Goal: Task Accomplishment & Management: Manage account settings

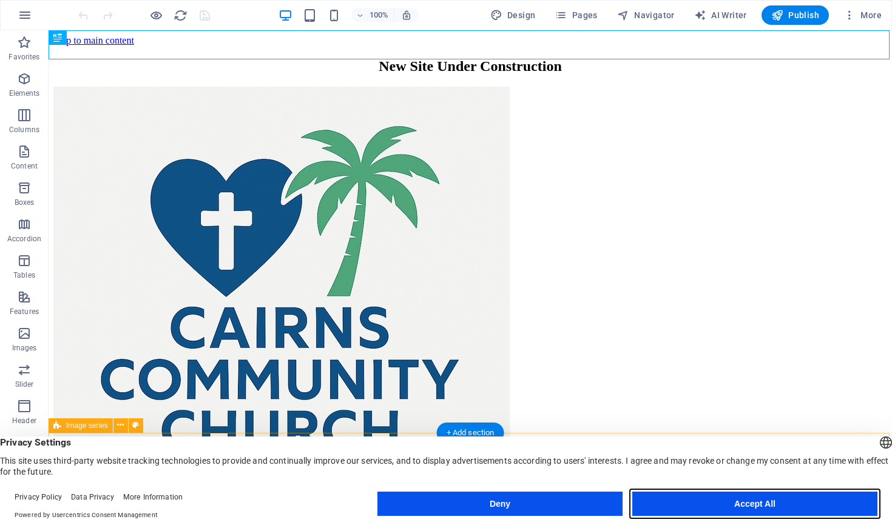
click at [757, 505] on button "Accept All" at bounding box center [754, 504] width 245 height 24
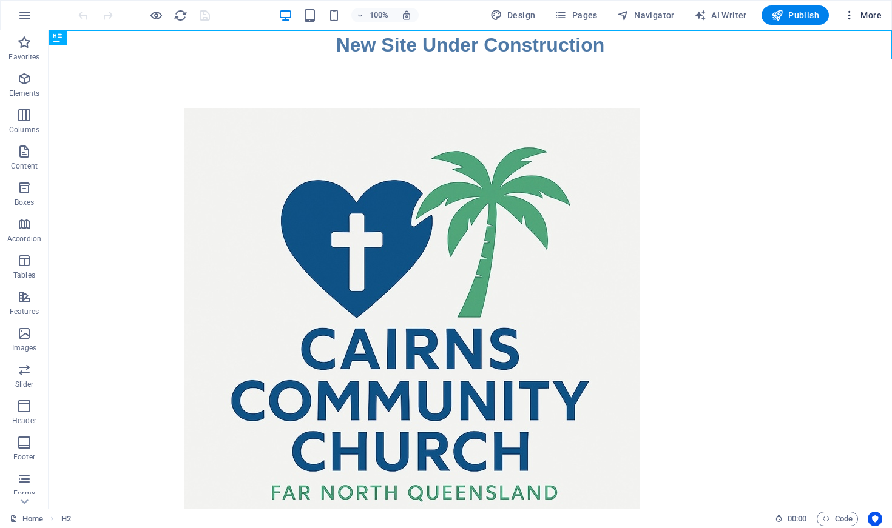
click at [858, 15] on span "More" at bounding box center [862, 15] width 38 height 12
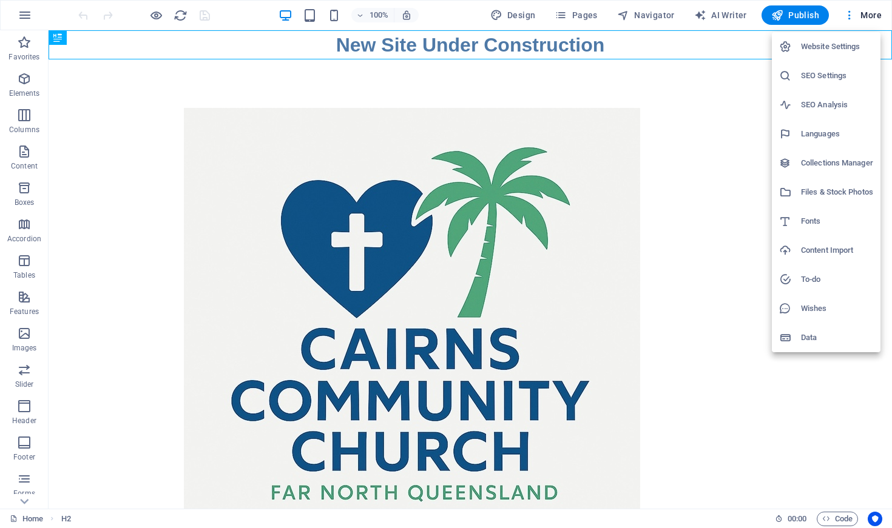
click at [824, 46] on h6 "Website Settings" at bounding box center [837, 46] width 72 height 15
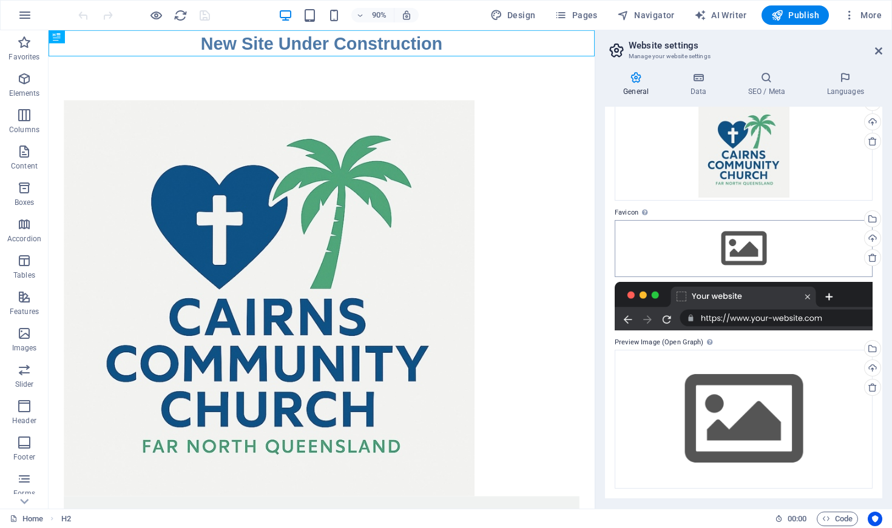
scroll to position [61, 0]
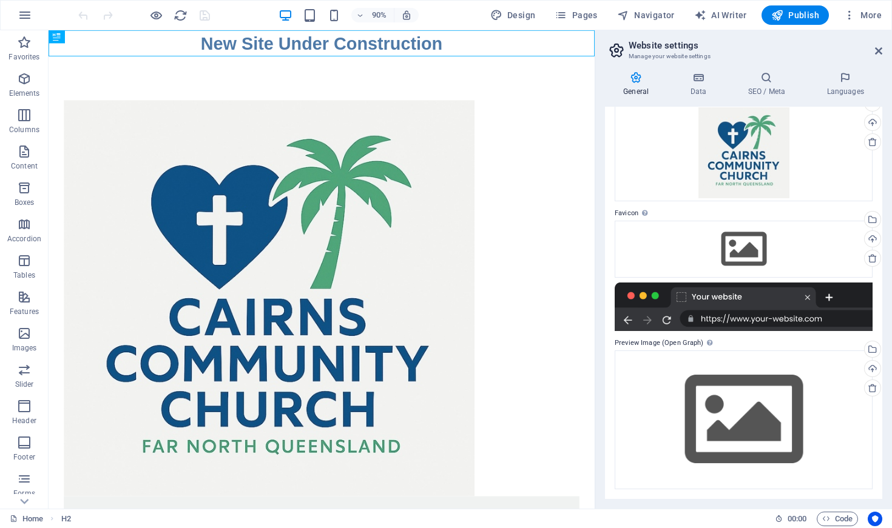
click at [627, 320] on div at bounding box center [744, 307] width 258 height 49
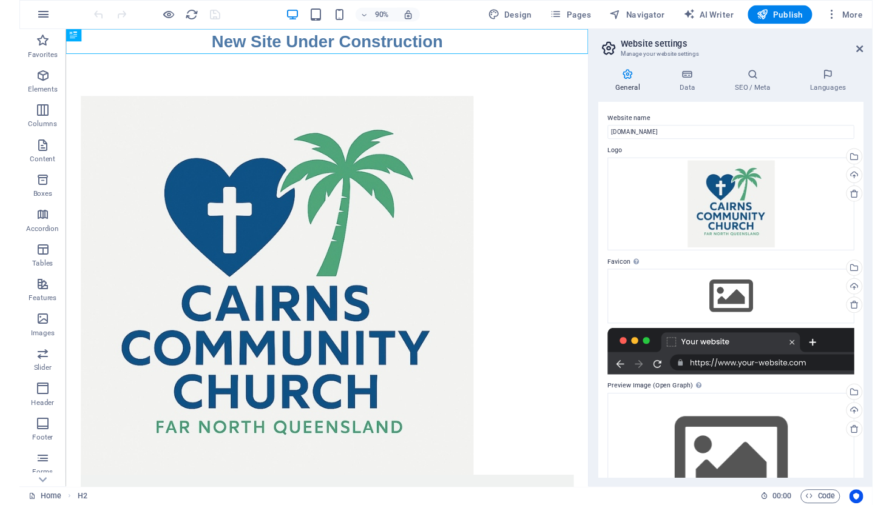
scroll to position [0, 0]
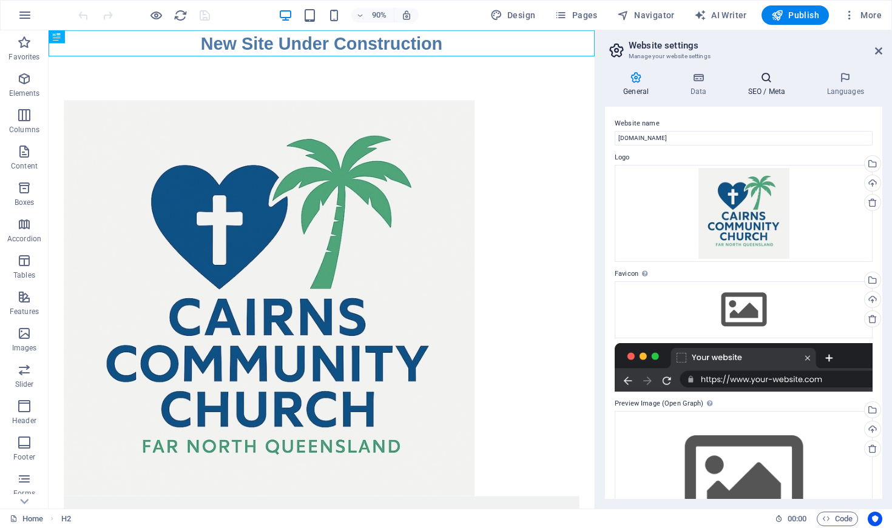
click at [760, 88] on h4 "SEO / Meta" at bounding box center [768, 84] width 79 height 25
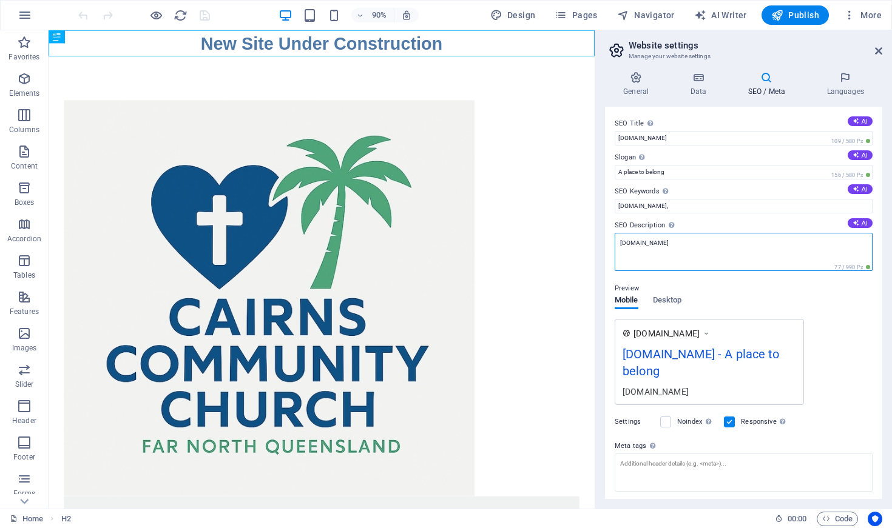
click at [658, 241] on textarea "[DOMAIN_NAME]" at bounding box center [744, 252] width 258 height 38
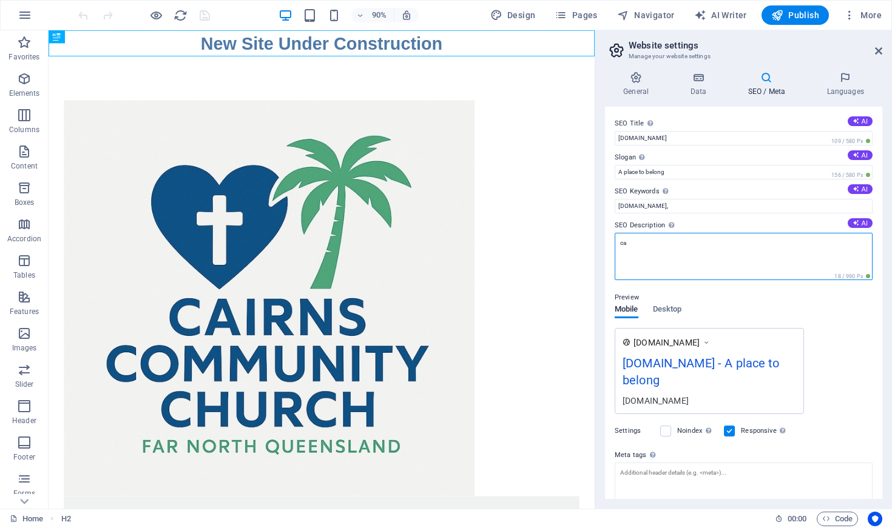
type textarea "c"
click at [670, 241] on textarea "[GEOGRAPHIC_DATA][DEMOGRAPHIC_DATA]" at bounding box center [744, 256] width 258 height 47
click at [672, 258] on textarea "Cairns Comunity [DEMOGRAPHIC_DATA]" at bounding box center [744, 256] width 258 height 47
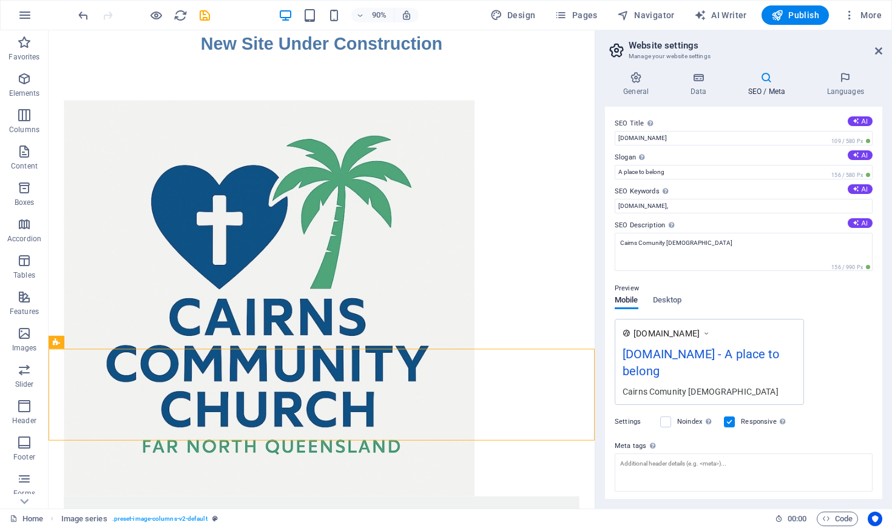
click at [671, 385] on div "Cairns Comunity [DEMOGRAPHIC_DATA]" at bounding box center [709, 391] width 174 height 13
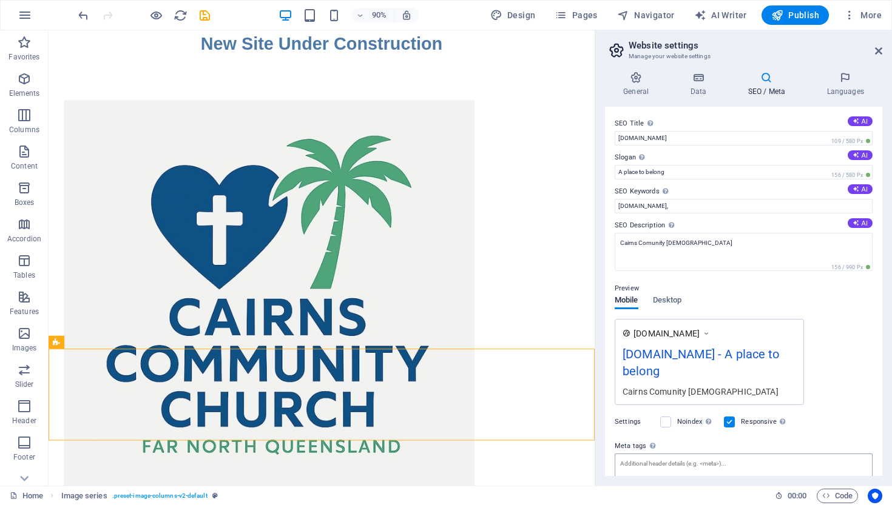
scroll to position [7, 0]
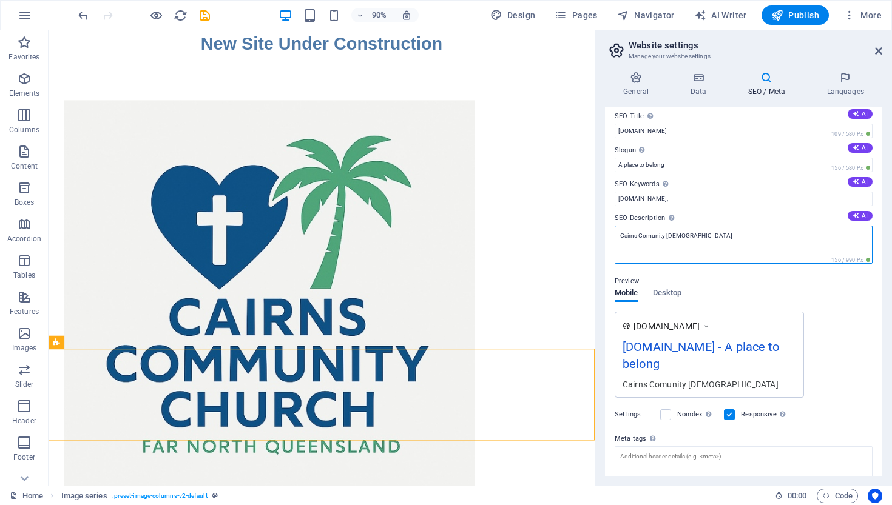
click at [653, 232] on textarea "Cairns Comunity [DEMOGRAPHIC_DATA]" at bounding box center [744, 245] width 258 height 38
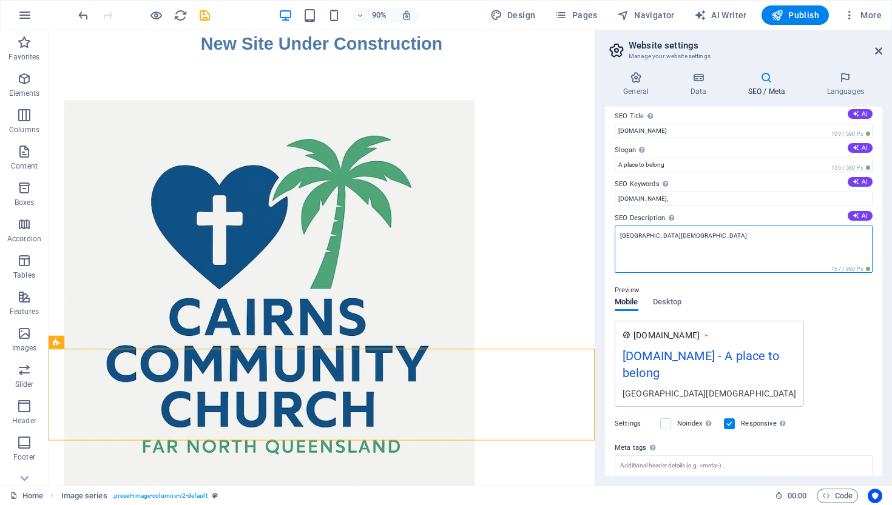
click at [693, 234] on textarea "[GEOGRAPHIC_DATA][DEMOGRAPHIC_DATA]" at bounding box center [744, 249] width 258 height 47
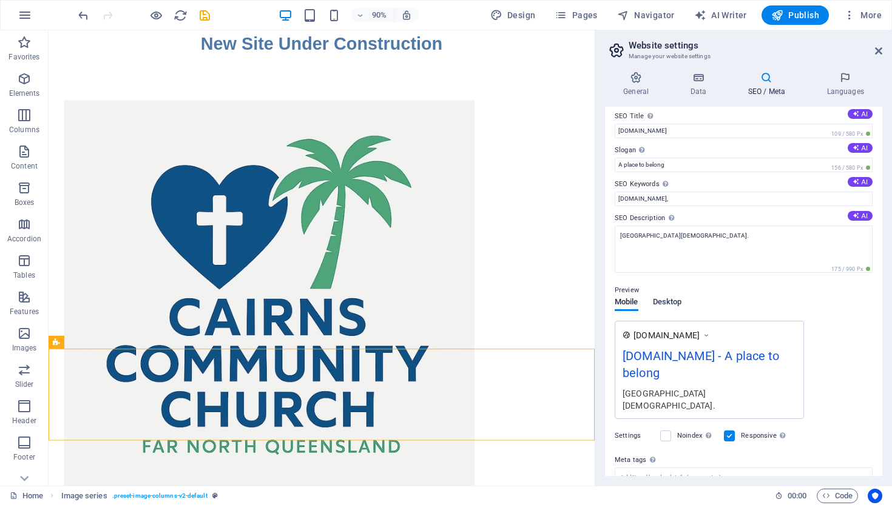
click at [662, 302] on div "Mobile Desktop" at bounding box center [648, 309] width 67 height 23
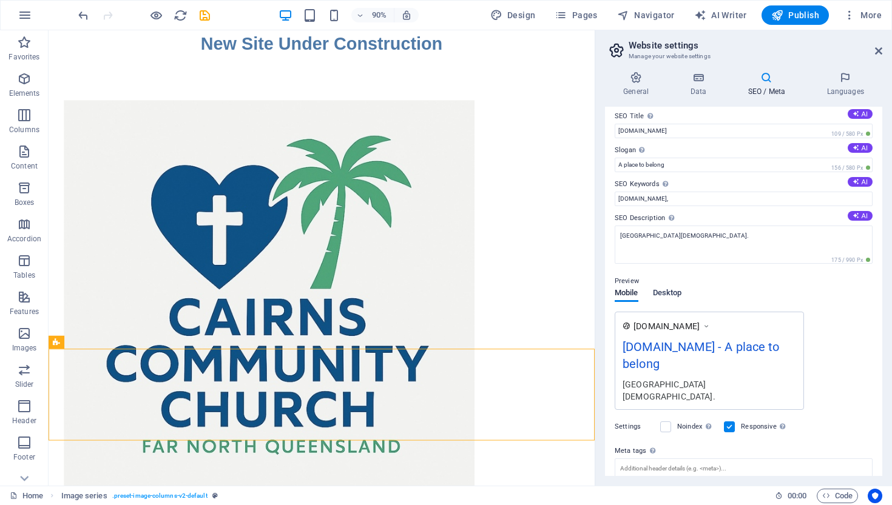
click at [663, 291] on span "Desktop" at bounding box center [667, 294] width 29 height 17
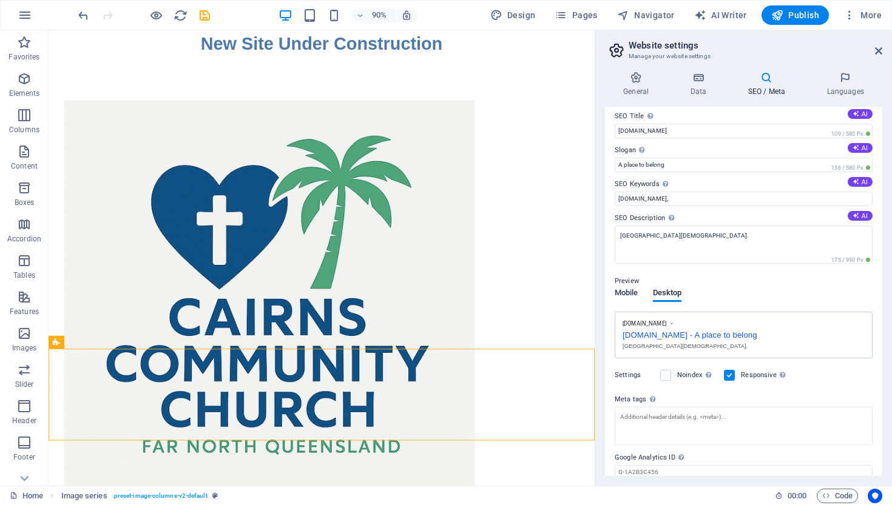
click at [624, 289] on span "Mobile" at bounding box center [627, 294] width 24 height 17
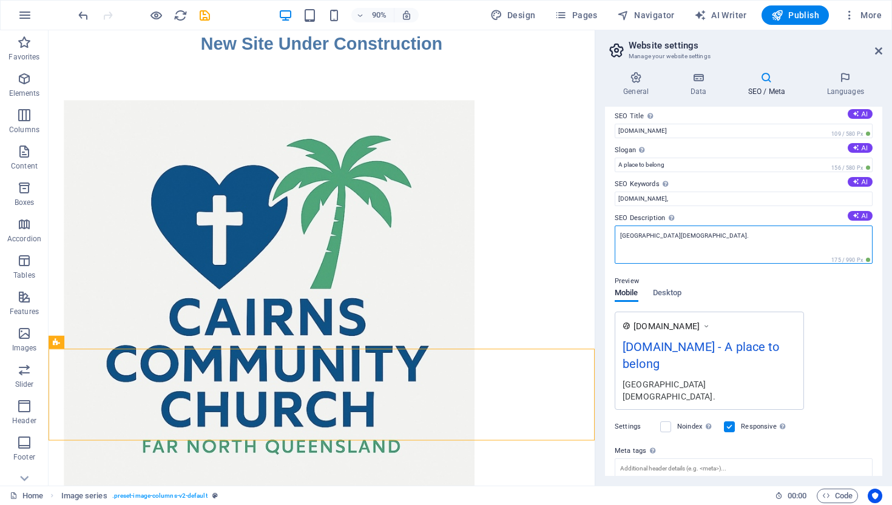
click at [694, 234] on textarea "[GEOGRAPHIC_DATA][DEMOGRAPHIC_DATA]." at bounding box center [744, 245] width 258 height 38
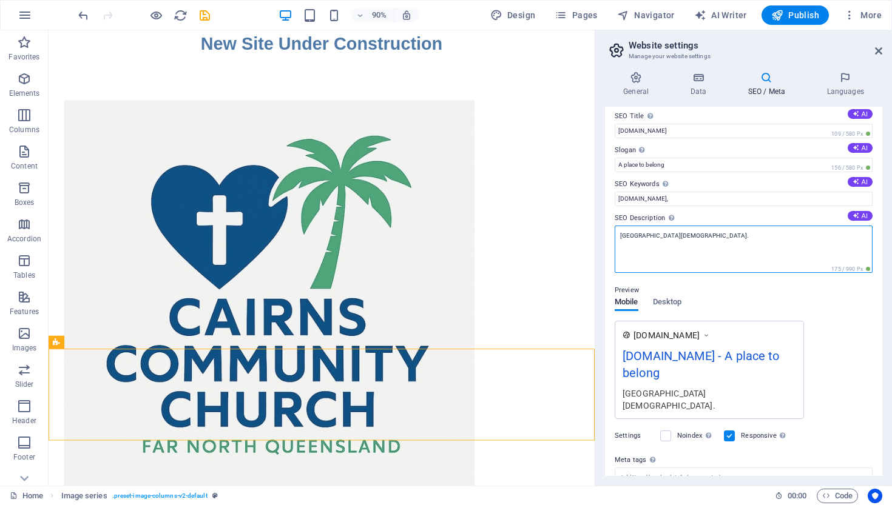
paste textarea "a body of believers united in [DEMOGRAPHIC_DATA]. Its role is to worship [DEMOG…"
click at [693, 235] on textarea "Cairns Community [DEMOGRAPHIC_DATA]a body of believers united in [DEMOGRAPHIC_D…" at bounding box center [744, 249] width 258 height 47
click at [696, 234] on textarea "Cairns Community [DEMOGRAPHIC_DATA]a body of believers united in [DEMOGRAPHIC_D…" at bounding box center [744, 249] width 258 height 47
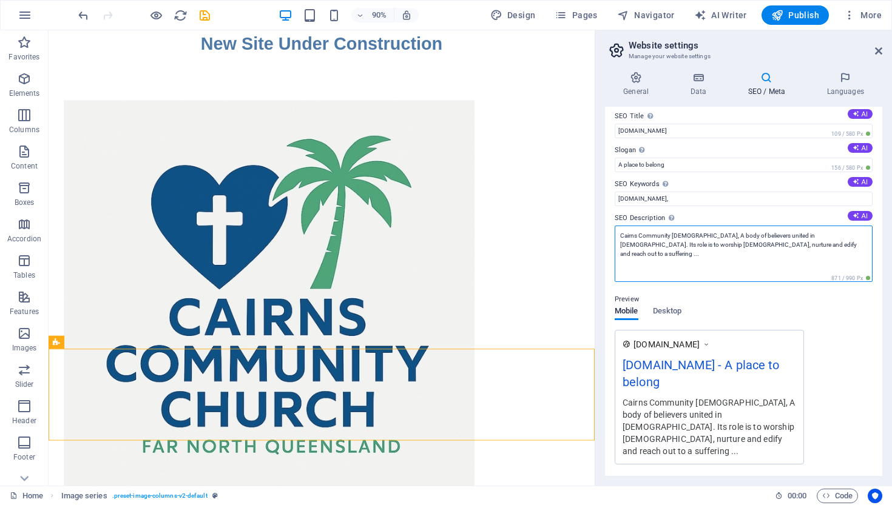
click at [798, 235] on textarea "Cairns Community [DEMOGRAPHIC_DATA], A body of believers united in [DEMOGRAPHIC…" at bounding box center [744, 254] width 258 height 56
click at [807, 232] on textarea "Cairns Community [DEMOGRAPHIC_DATA], A body of believers united in [DEMOGRAPHIC…" at bounding box center [744, 254] width 258 height 56
click at [809, 234] on textarea "Cairns Community [DEMOGRAPHIC_DATA], A body of believers united in [DEMOGRAPHIC…" at bounding box center [744, 254] width 258 height 56
click at [838, 234] on textarea "Cairns Community [DEMOGRAPHIC_DATA], A body of believers united in [DEMOGRAPHIC…" at bounding box center [744, 254] width 258 height 56
click at [803, 236] on textarea "Cairns Community [DEMOGRAPHIC_DATA], A body of believers united in [DEMOGRAPHIC…" at bounding box center [744, 254] width 258 height 56
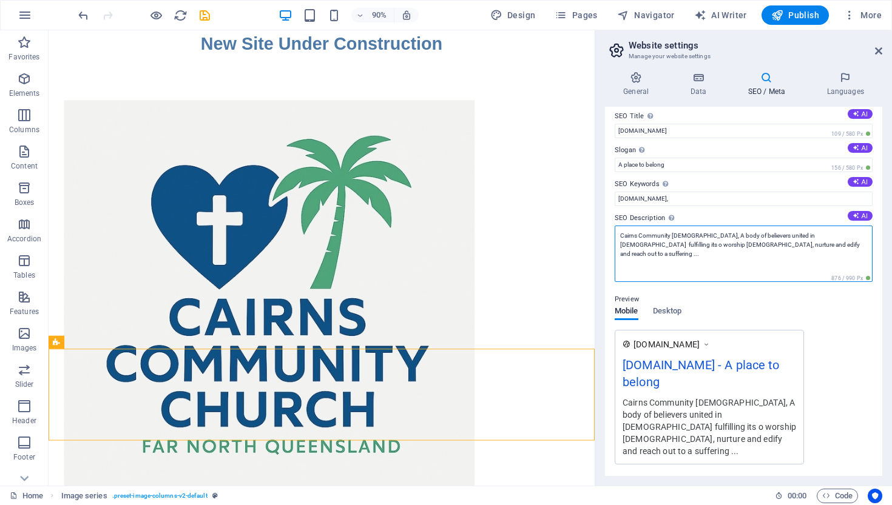
click at [821, 233] on textarea "Cairns Community [DEMOGRAPHIC_DATA], A body of believers united in [DEMOGRAPHIC…" at bounding box center [744, 254] width 258 height 56
click at [824, 234] on textarea "Cairns Community [DEMOGRAPHIC_DATA], A body of believers united in [DEMOGRAPHIC…" at bounding box center [744, 254] width 258 height 56
click at [831, 234] on textarea "Cairns Community [DEMOGRAPHIC_DATA], A body of believers united in [DEMOGRAPHIC…" at bounding box center [744, 254] width 258 height 56
click at [681, 242] on textarea "Cairns Community [DEMOGRAPHIC_DATA], A body of believers united in [DEMOGRAPHIC…" at bounding box center [744, 254] width 258 height 56
click at [696, 243] on textarea "Cairns Community [DEMOGRAPHIC_DATA], A body of believers united in [DEMOGRAPHIC…" at bounding box center [744, 254] width 258 height 56
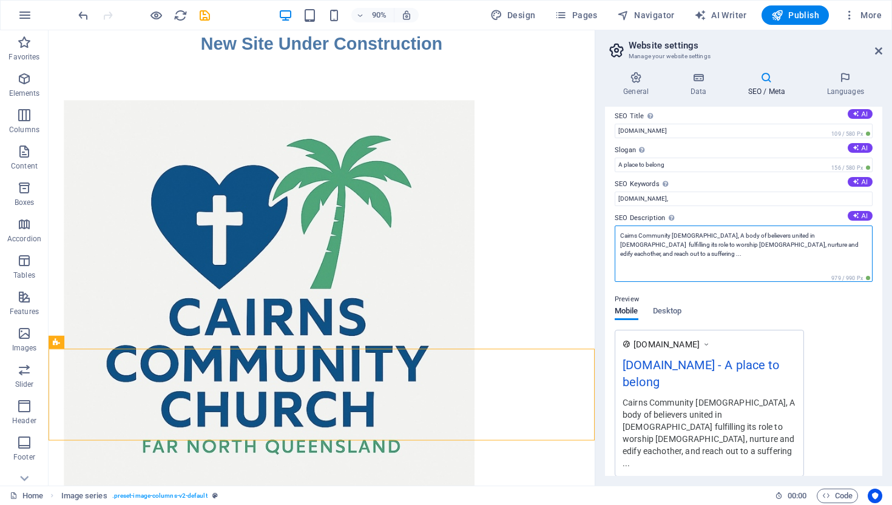
click at [711, 243] on textarea "Cairns Community [DEMOGRAPHIC_DATA], A body of believers united in [DEMOGRAPHIC…" at bounding box center [744, 254] width 258 height 56
click at [694, 243] on textarea "Cairns Community [DEMOGRAPHIC_DATA], A body of believers united in [DEMOGRAPHIC…" at bounding box center [744, 254] width 258 height 56
click at [713, 244] on textarea "Cairns Community [DEMOGRAPHIC_DATA], A body of believers united in [DEMOGRAPHIC…" at bounding box center [744, 254] width 258 height 56
click at [835, 246] on textarea "Cairns Community [DEMOGRAPHIC_DATA], A body of believers united in [DEMOGRAPHIC…" at bounding box center [744, 254] width 258 height 56
click at [839, 235] on textarea "Cairns Community [DEMOGRAPHIC_DATA], A body of believers united in [DEMOGRAPHIC…" at bounding box center [744, 254] width 258 height 56
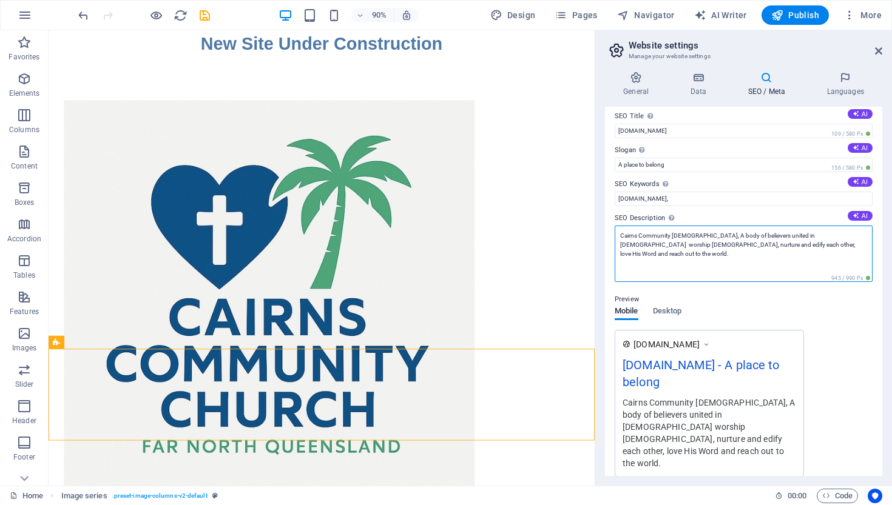
click at [811, 233] on textarea "Cairns Community [DEMOGRAPHIC_DATA], A body of believers united in [DEMOGRAPHIC…" at bounding box center [744, 254] width 258 height 56
click at [855, 236] on textarea "Cairns Community [DEMOGRAPHIC_DATA], A body of believers united in [DEMOGRAPHIC…" at bounding box center [744, 254] width 258 height 56
click at [645, 245] on textarea "Cairns Community [DEMOGRAPHIC_DATA], A body of believers united in [DEMOGRAPHIC…" at bounding box center [744, 254] width 258 height 56
click at [675, 260] on textarea "Cairns Community [DEMOGRAPHIC_DATA], A body of believers united in [DEMOGRAPHIC…" at bounding box center [744, 254] width 258 height 56
click at [689, 243] on textarea "Cairns Community [DEMOGRAPHIC_DATA], A body of believers united in [DEMOGRAPHIC…" at bounding box center [744, 254] width 258 height 56
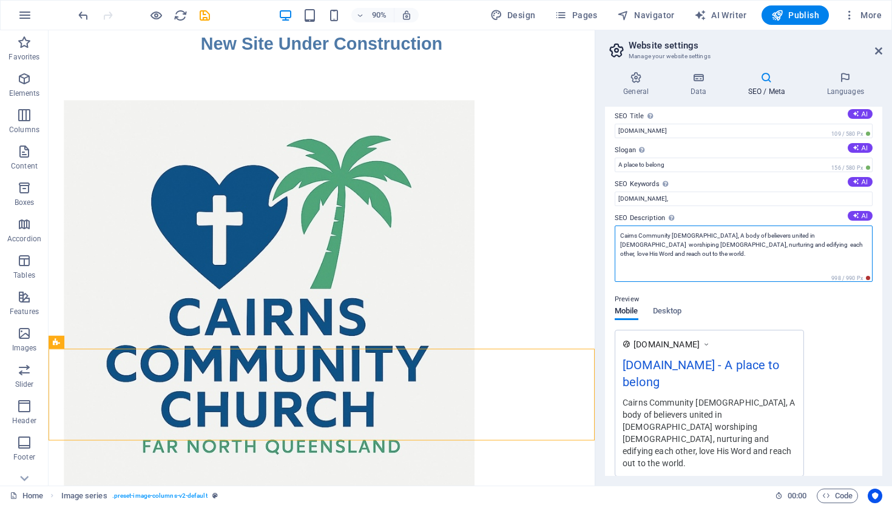
click at [689, 243] on textarea "Cairns Community [DEMOGRAPHIC_DATA], A body of believers united in [DEMOGRAPHIC…" at bounding box center [744, 254] width 258 height 56
click at [619, 234] on textarea "Cairns Community [DEMOGRAPHIC_DATA], A body of believers united in [DEMOGRAPHIC…" at bounding box center [744, 254] width 258 height 56
drag, startPoint x: 619, startPoint y: 234, endPoint x: 644, endPoint y: 251, distance: 29.3
paste textarea ": believers in [DEMOGRAPHIC_DATA] worshipping [DEMOGRAPHIC_DATA], supporting on…"
type textarea "Cairns Community [DEMOGRAPHIC_DATA]: believers in [DEMOGRAPHIC_DATA] worshippin…"
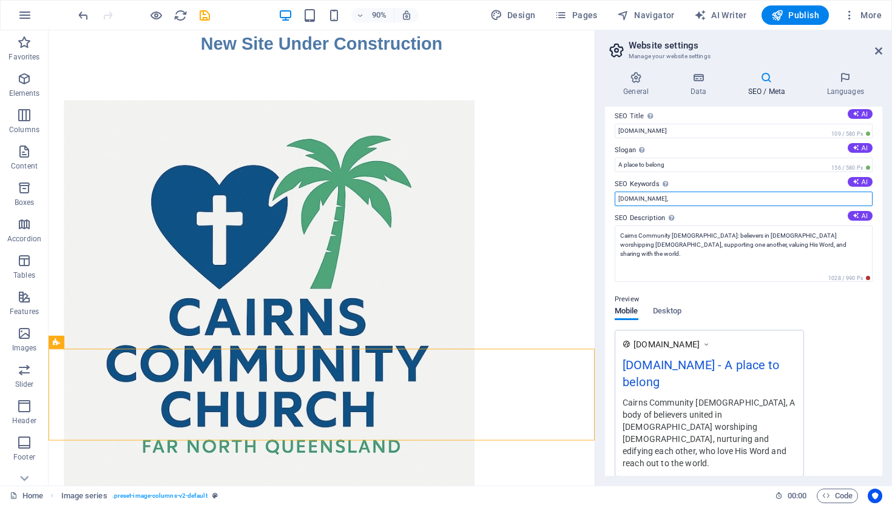
click at [657, 199] on input "[DOMAIN_NAME]," at bounding box center [744, 199] width 258 height 15
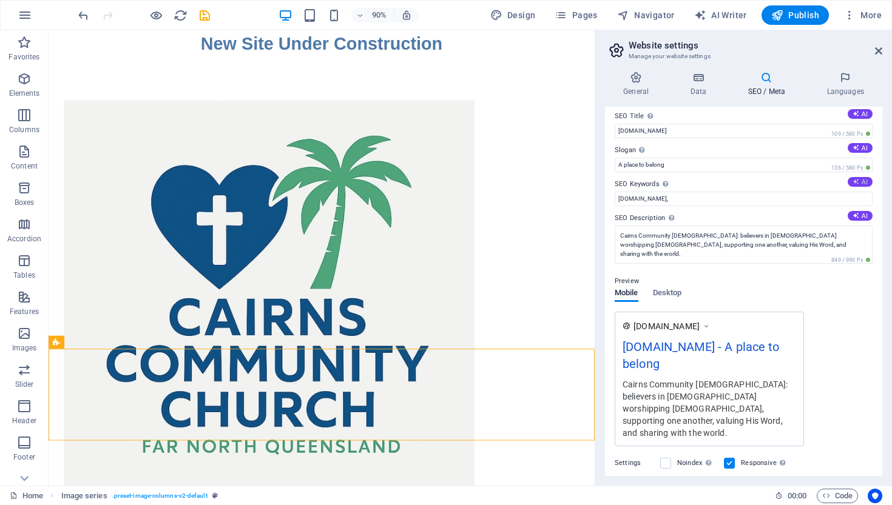
click at [860, 180] on button "AI" at bounding box center [860, 182] width 25 height 10
click at [786, 214] on label "SEO Description Describe the contents of your website - this is crucial for sea…" at bounding box center [744, 218] width 258 height 15
click at [786, 226] on textarea "Cairns Community [DEMOGRAPHIC_DATA]: believers in [DEMOGRAPHIC_DATA] worshippin…" at bounding box center [744, 245] width 258 height 38
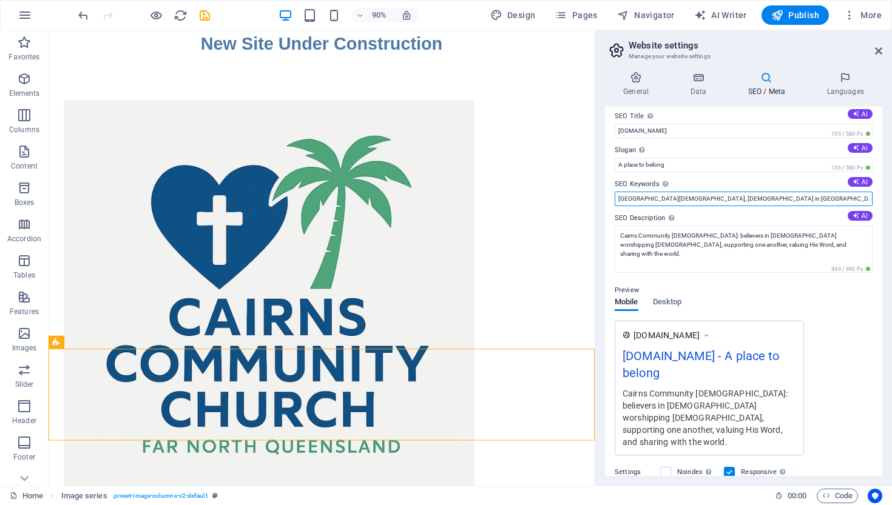
click at [743, 197] on input "[GEOGRAPHIC_DATA][DEMOGRAPHIC_DATA], [DEMOGRAPHIC_DATA] in [GEOGRAPHIC_DATA], f…" at bounding box center [744, 199] width 258 height 15
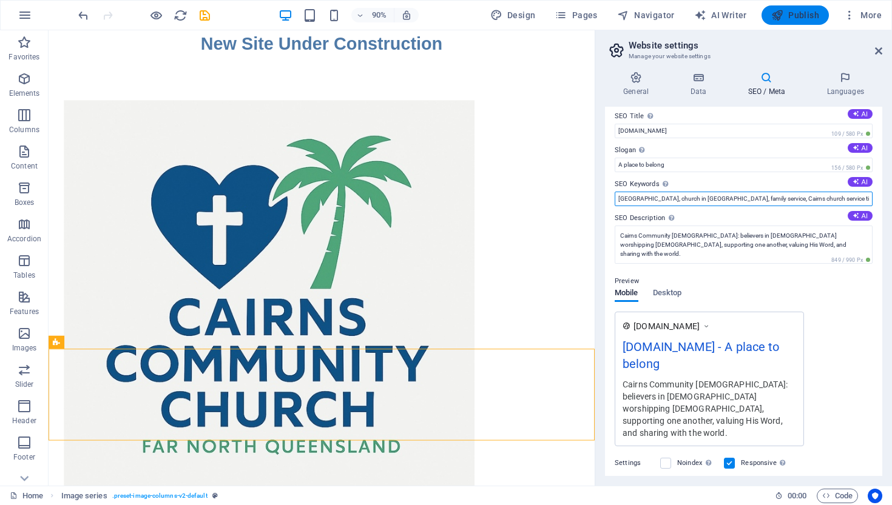
type input "[GEOGRAPHIC_DATA], church in [GEOGRAPHIC_DATA], family service, Cairns church s…"
click at [795, 11] on span "Publish" at bounding box center [795, 15] width 48 height 12
